Goal: Information Seeking & Learning: Find specific fact

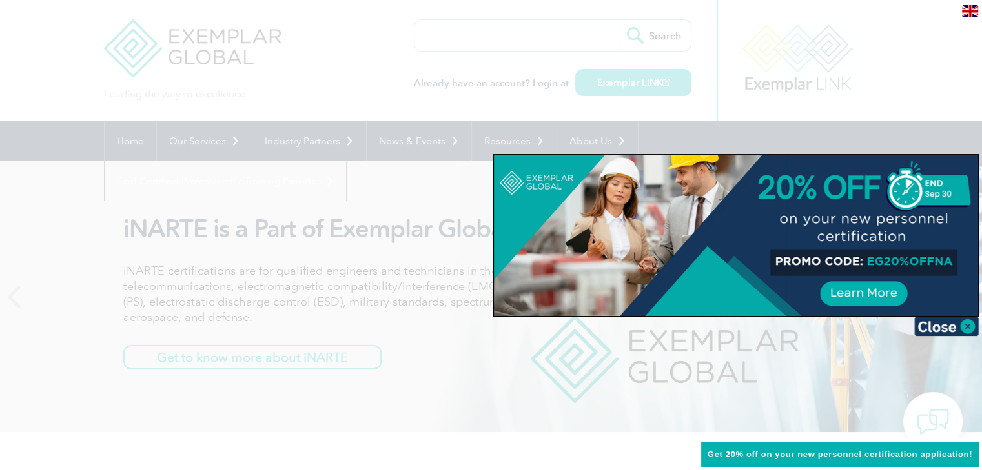
click at [499, 45] on div at bounding box center [491, 235] width 982 height 470
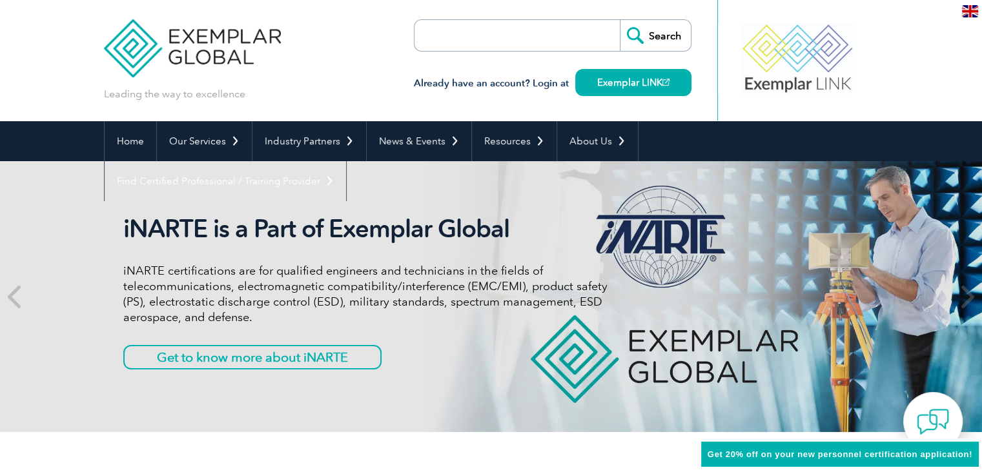
click at [503, 38] on input "search" at bounding box center [489, 35] width 136 height 31
paste input "ISO/IEC 23894:2023"
click at [503, 38] on input "ISO/IEC 23894:2023" at bounding box center [489, 35] width 136 height 31
type input "ISO/IEC 23894:2023"
click at [632, 33] on input "Search" at bounding box center [655, 35] width 71 height 31
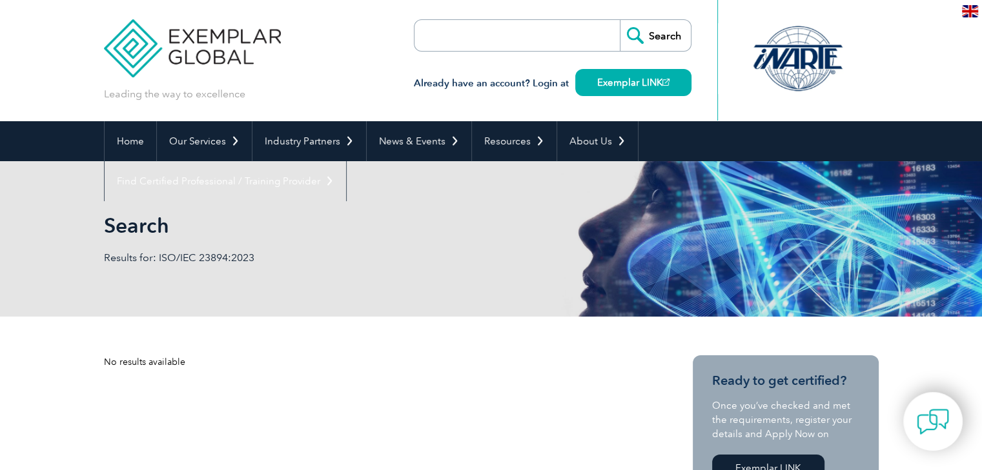
click at [501, 45] on input "search" at bounding box center [489, 35] width 136 height 31
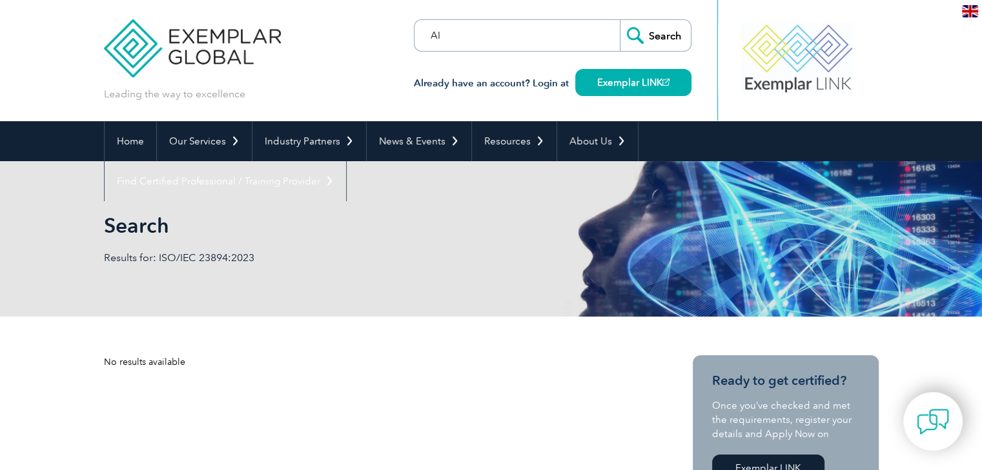
type input "AI"
click at [638, 40] on input "Search" at bounding box center [655, 35] width 71 height 31
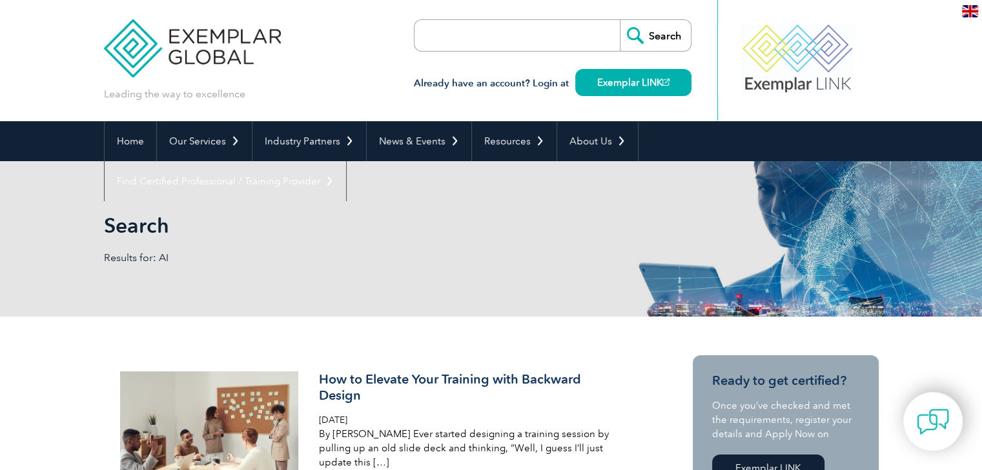
click at [538, 23] on input "search" at bounding box center [489, 35] width 136 height 31
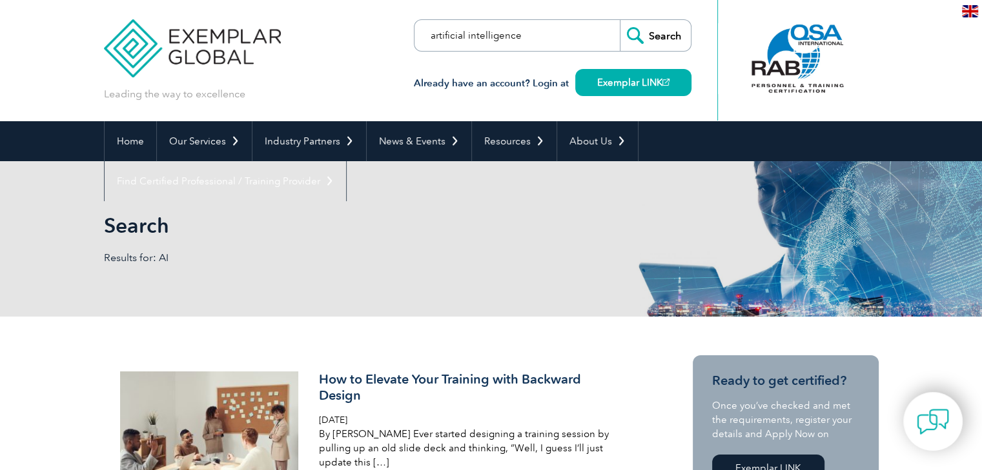
type input "artificial intelligence"
click at [640, 29] on input "Search" at bounding box center [655, 35] width 71 height 31
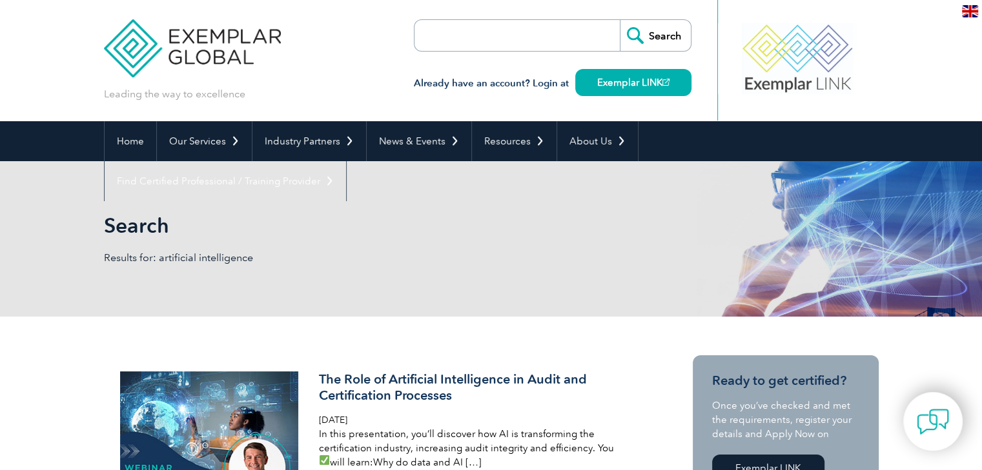
click at [154, 34] on img at bounding box center [192, 38] width 177 height 77
